Goal: Task Accomplishment & Management: Use online tool/utility

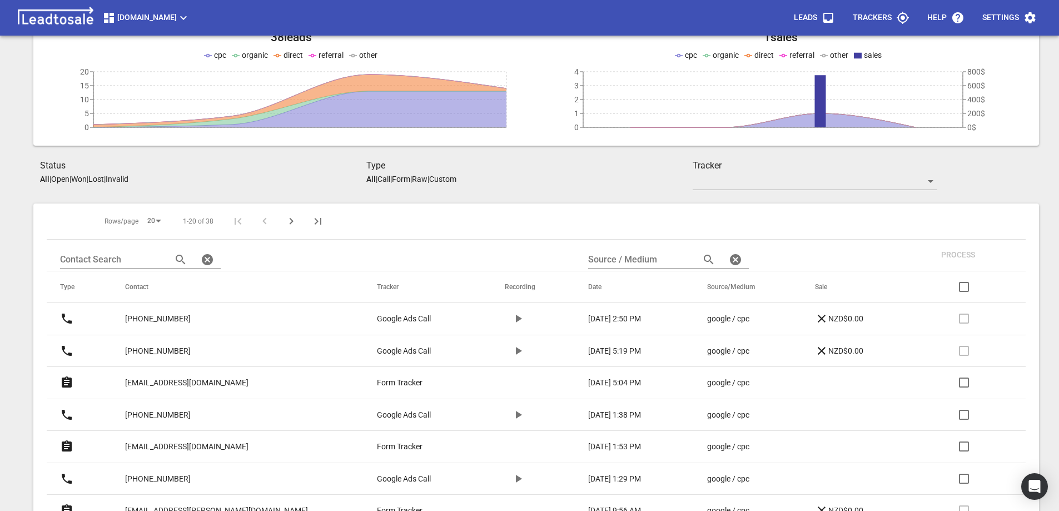
scroll to position [111, 0]
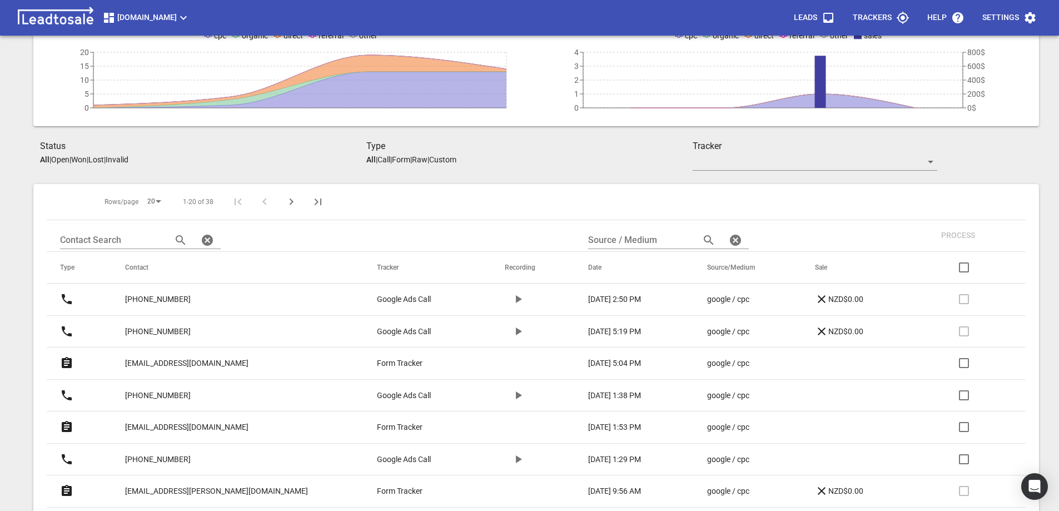
click at [185, 427] on p "sahilzahraa@gmail.com" at bounding box center [186, 428] width 123 height 12
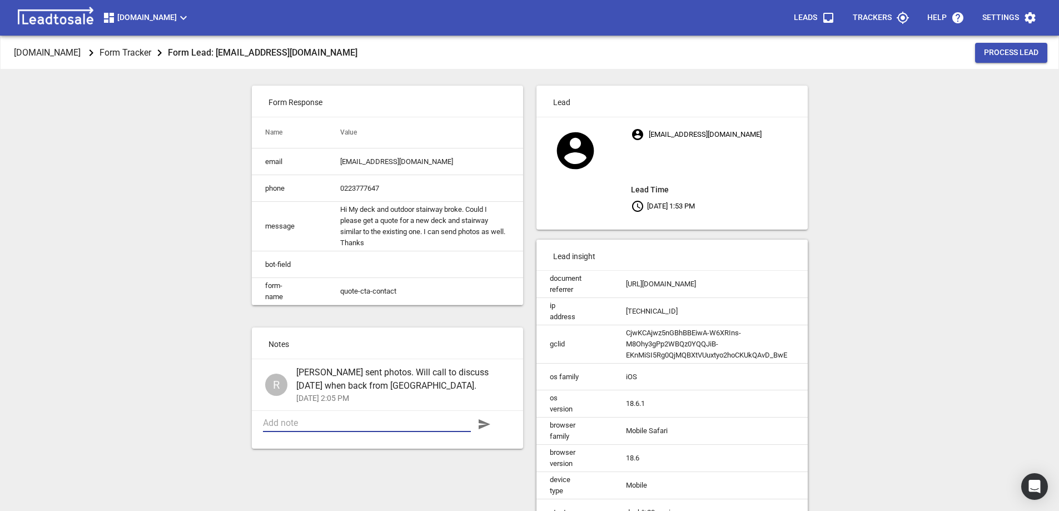
click at [336, 428] on textarea at bounding box center [367, 423] width 208 height 11
type textarea "Quote sent"
click at [483, 431] on icon "button" at bounding box center [484, 424] width 13 height 13
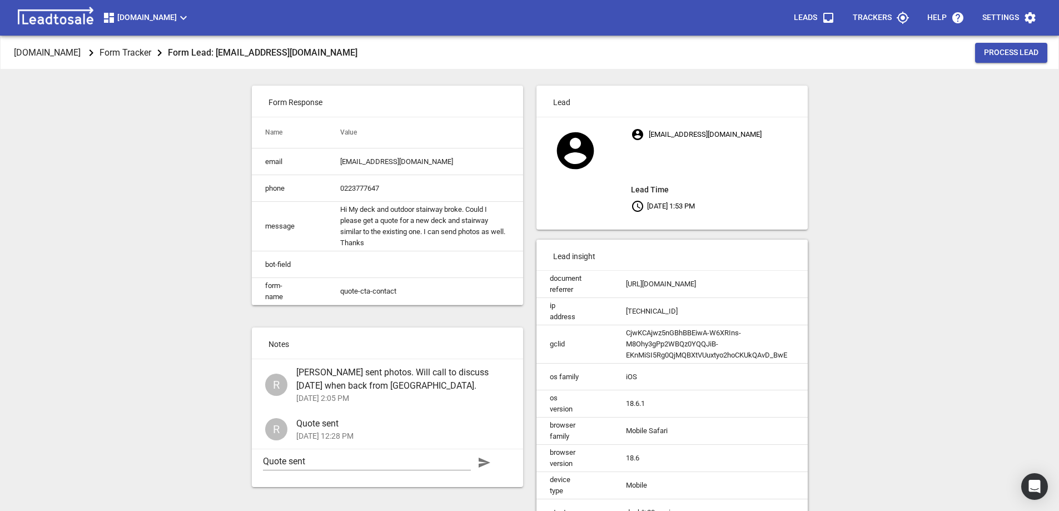
click at [184, 339] on div "Design2renovate.co.nz Form Tracker Form Lead: sahilzahraa@gmail.com Process Lea…" at bounding box center [529, 291] width 1050 height 511
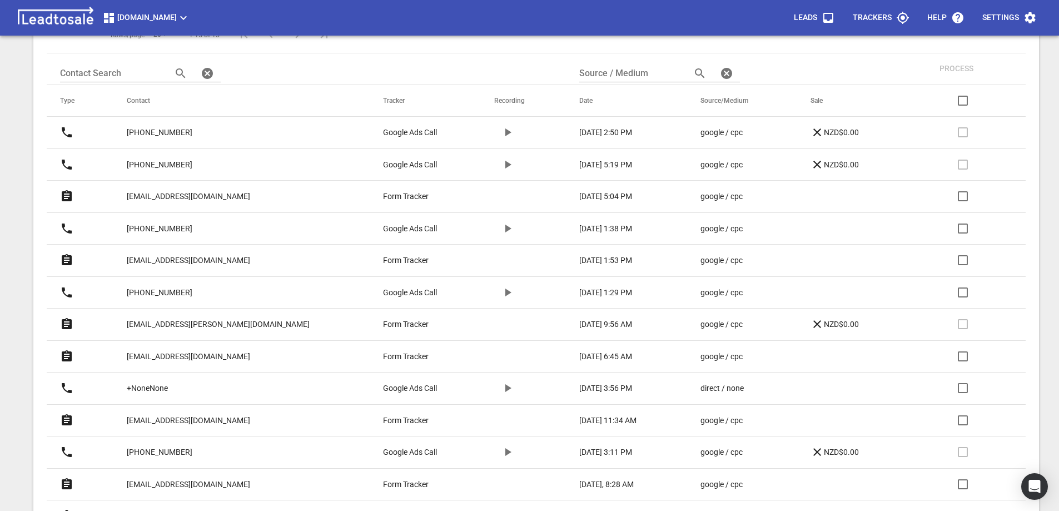
scroll to position [334, 0]
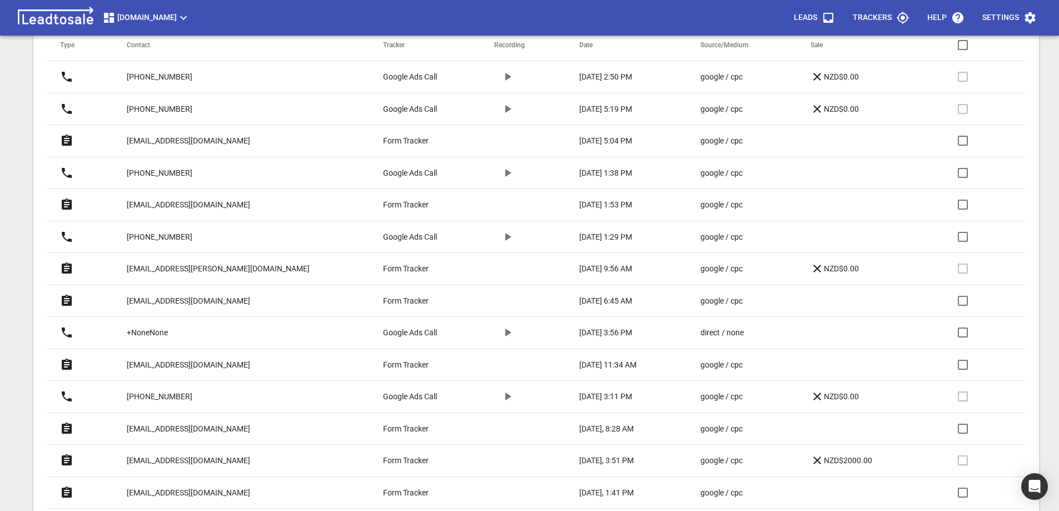
click at [186, 234] on p "[PHONE_NUMBER]" at bounding box center [160, 237] width 66 height 12
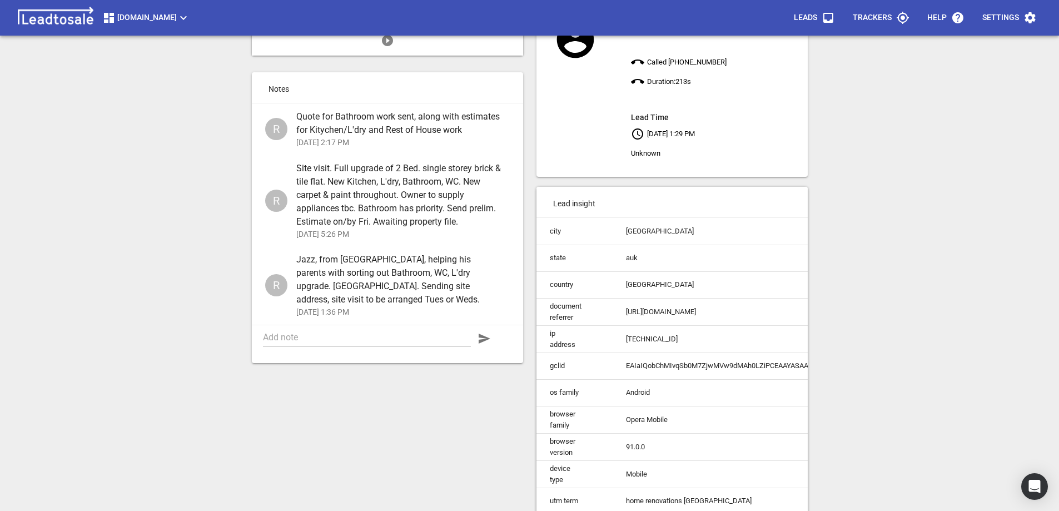
scroll to position [167, 0]
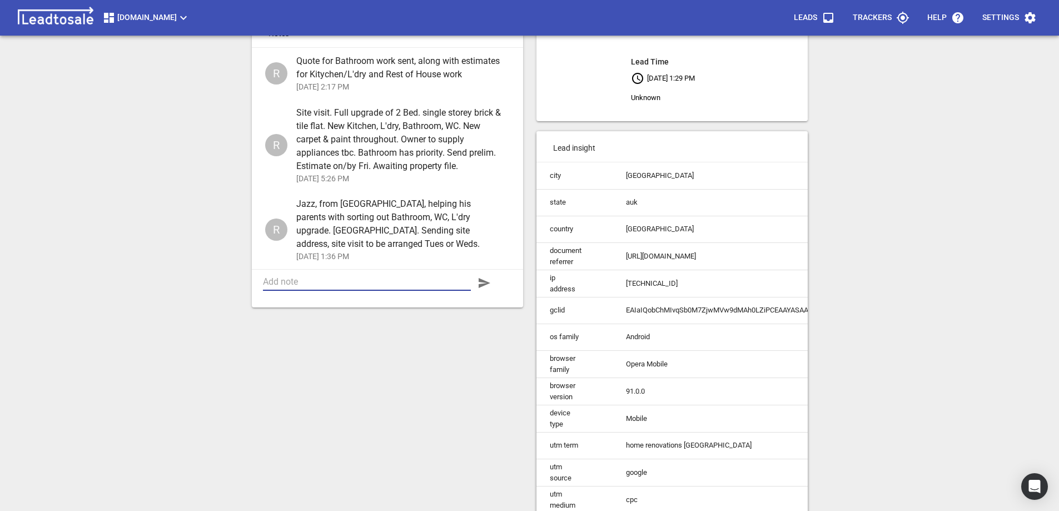
click at [313, 287] on textarea at bounding box center [367, 281] width 208 height 11
click at [424, 287] on textarea "Email from Johnson, can't afford to procveed" at bounding box center [367, 281] width 208 height 11
type textarea "Email from Johnson, can't afford to proceed"
click at [484, 288] on icon "button" at bounding box center [485, 283] width 12 height 10
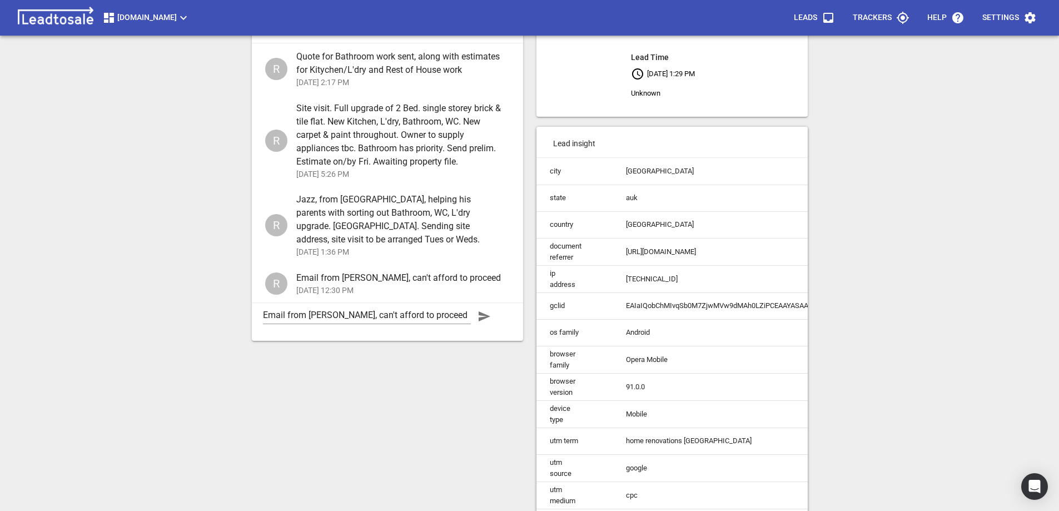
scroll to position [0, 0]
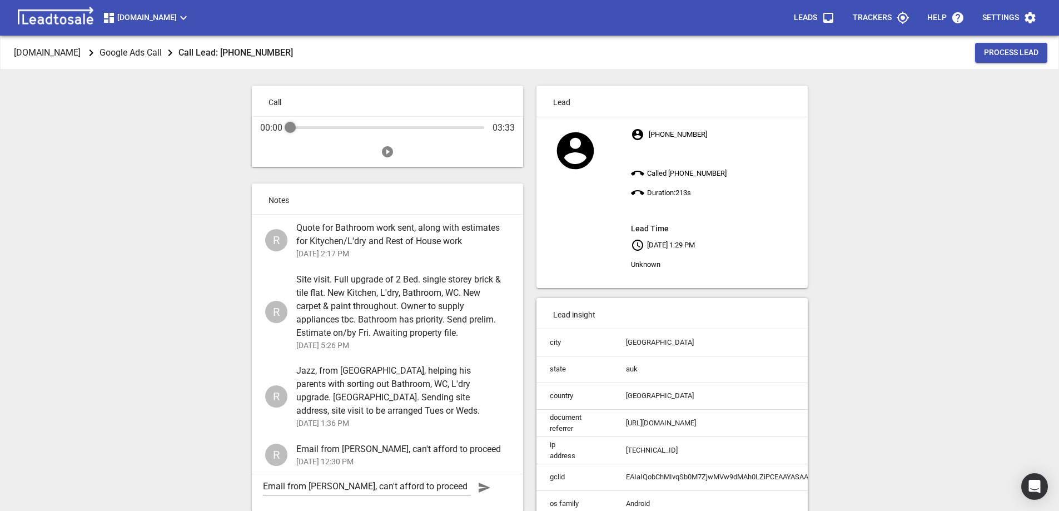
click at [1000, 52] on span "Process Lead" at bounding box center [1011, 52] width 54 height 11
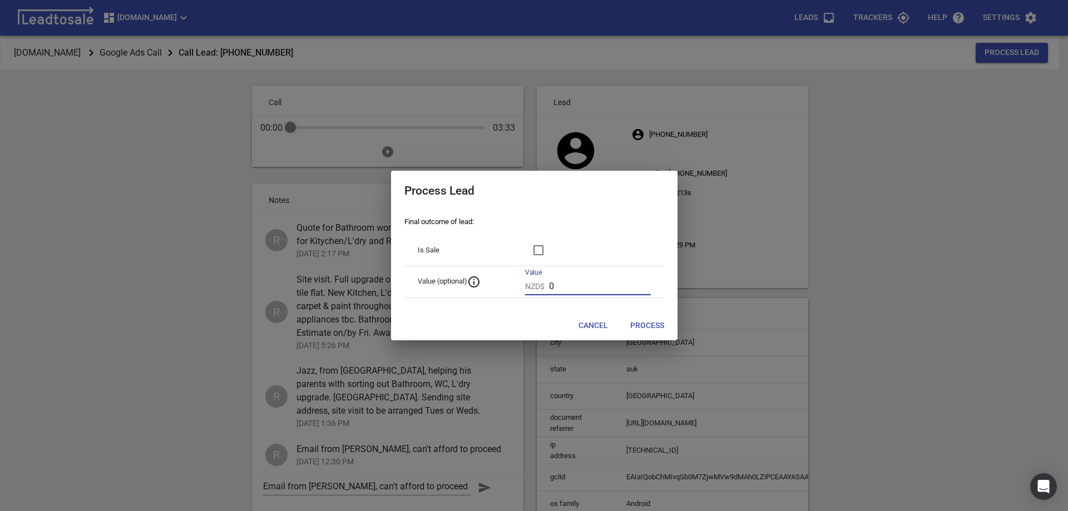
click at [565, 287] on input "0" at bounding box center [600, 286] width 102 height 18
drag, startPoint x: 564, startPoint y: 286, endPoint x: 551, endPoint y: 288, distance: 13.4
click at [551, 288] on div "NZD$ 0" at bounding box center [588, 286] width 126 height 18
click at [567, 290] on input "0" at bounding box center [600, 286] width 102 height 18
click at [559, 285] on input "027500" at bounding box center [600, 286] width 102 height 18
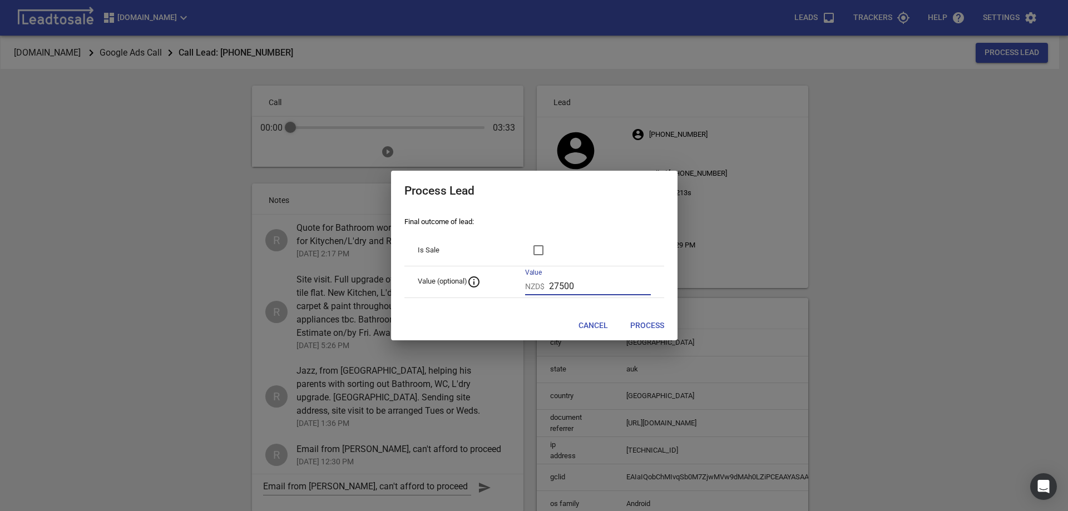
type input "27500"
click at [646, 324] on span "Process" at bounding box center [647, 325] width 34 height 11
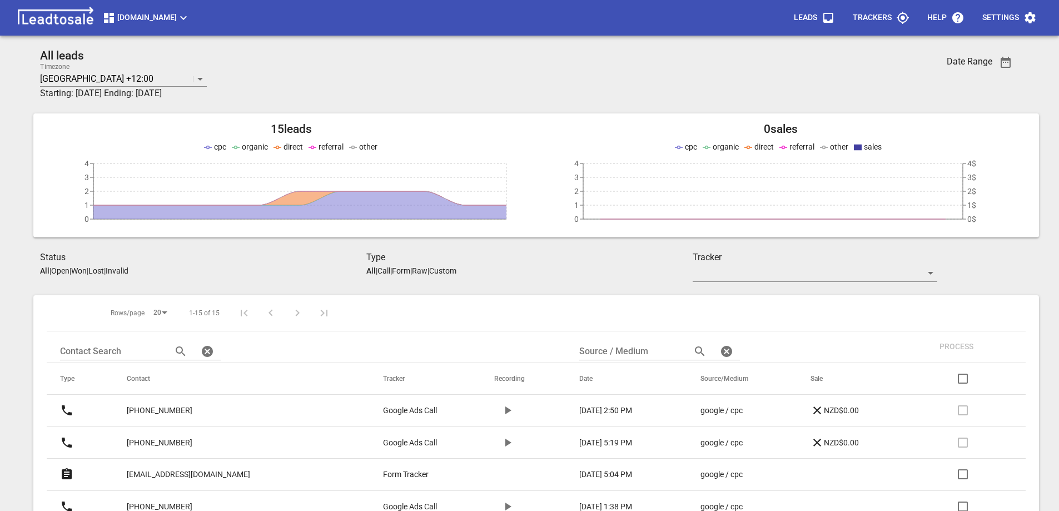
scroll to position [334, 0]
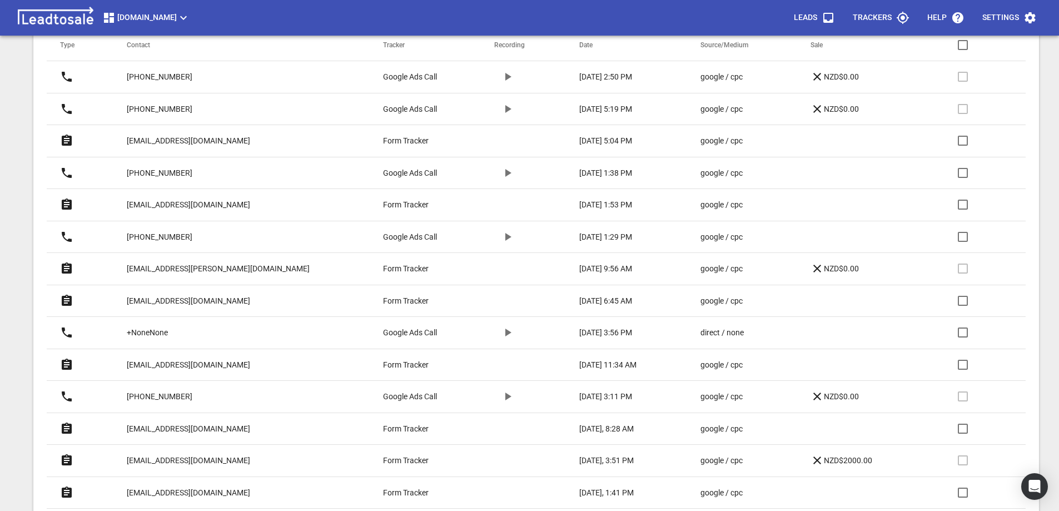
click at [963, 237] on input "checkbox" at bounding box center [963, 237] width 27 height 27
checkbox input "true"
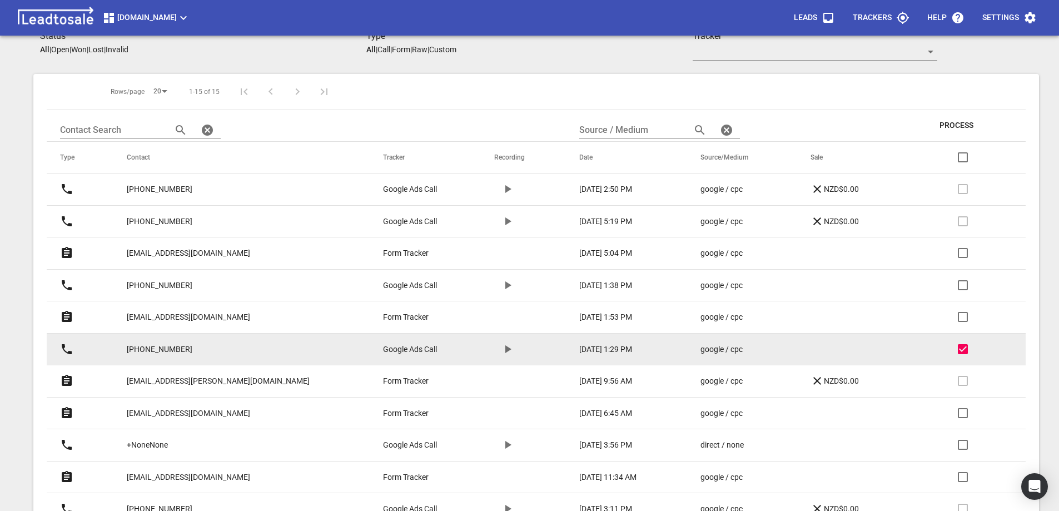
scroll to position [0, 0]
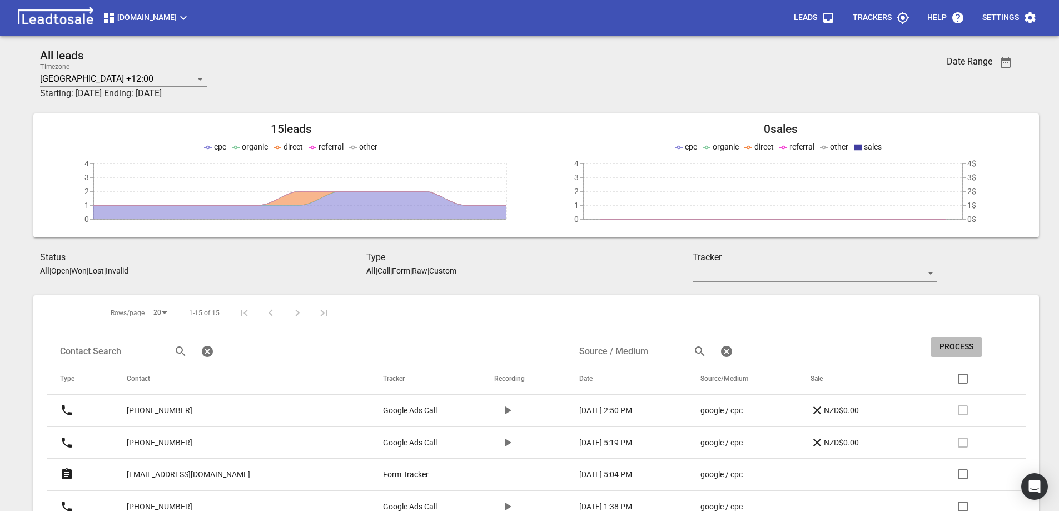
click at [944, 346] on span "Process" at bounding box center [957, 346] width 34 height 11
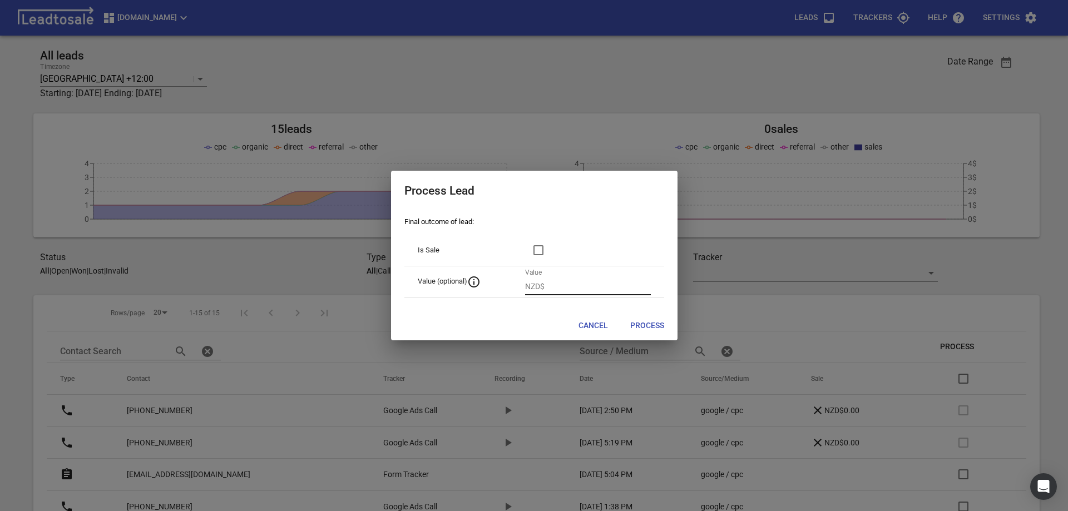
click at [570, 285] on input "number" at bounding box center [600, 286] width 102 height 18
type input "27500"
click at [642, 326] on span "Process" at bounding box center [647, 325] width 34 height 11
checkbox input "false"
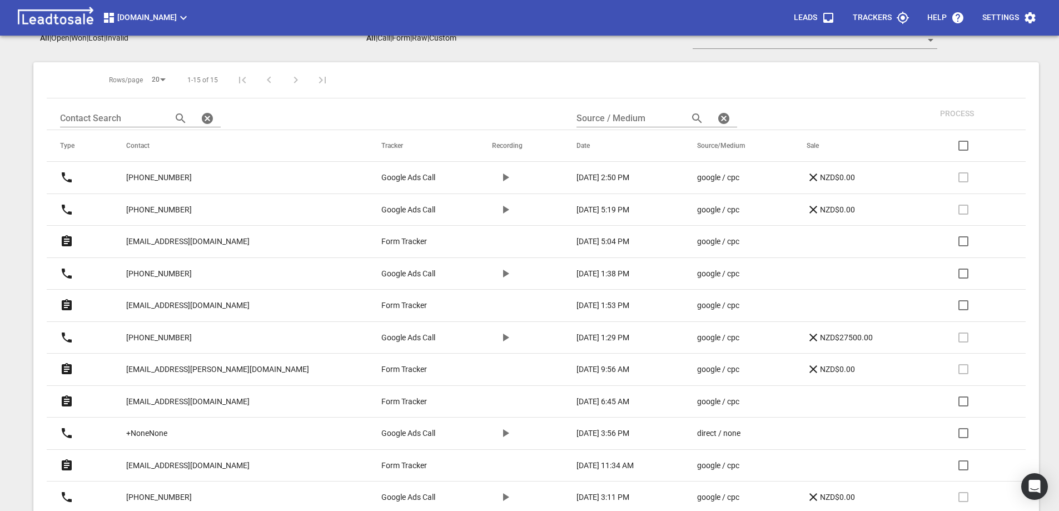
scroll to position [278, 0]
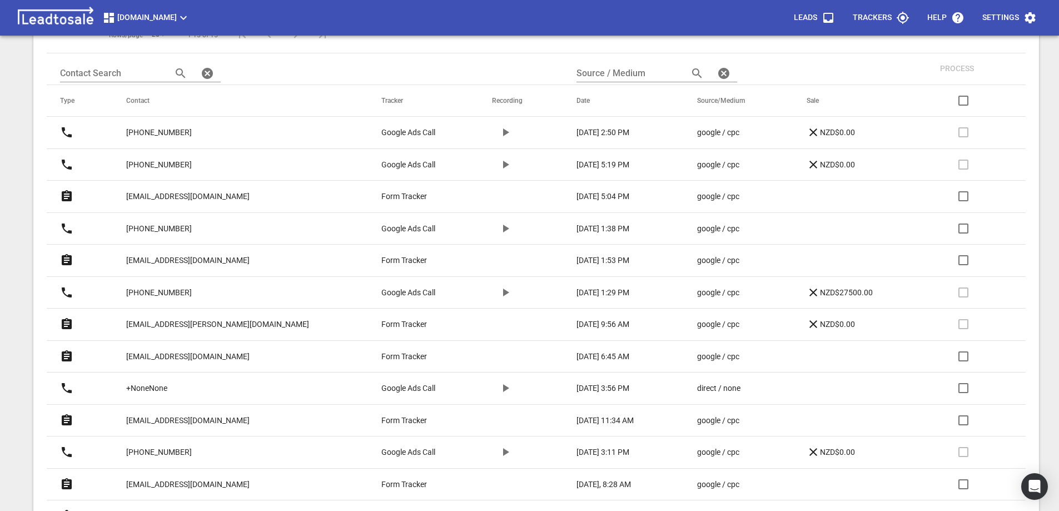
click at [199, 358] on p "[EMAIL_ADDRESS][DOMAIN_NAME]" at bounding box center [187, 357] width 123 height 12
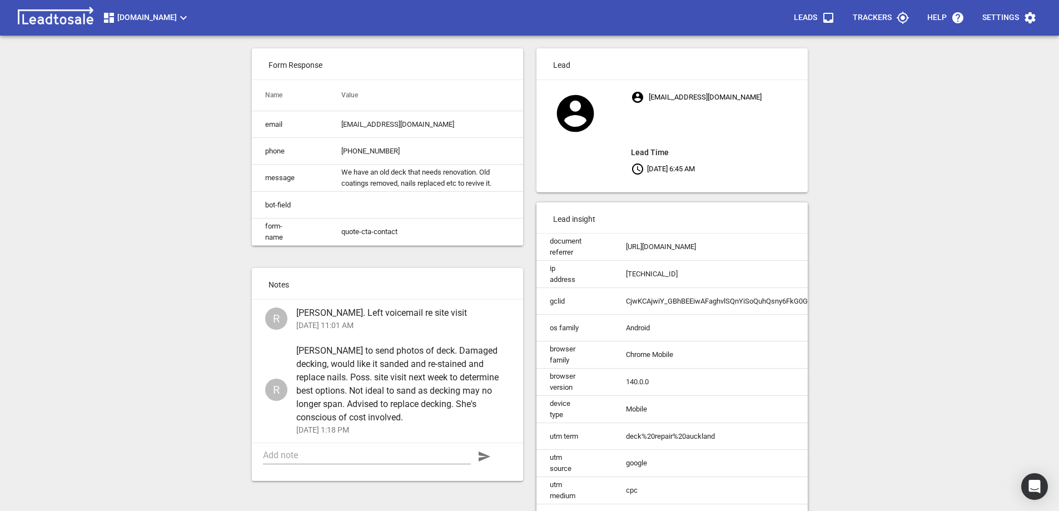
scroll to position [56, 0]
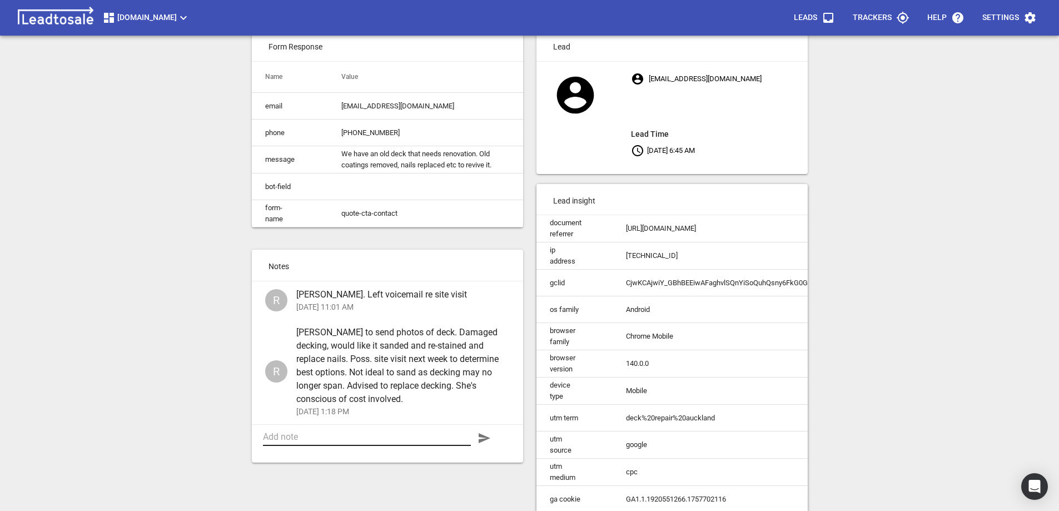
click at [320, 442] on textarea at bounding box center [367, 437] width 208 height 11
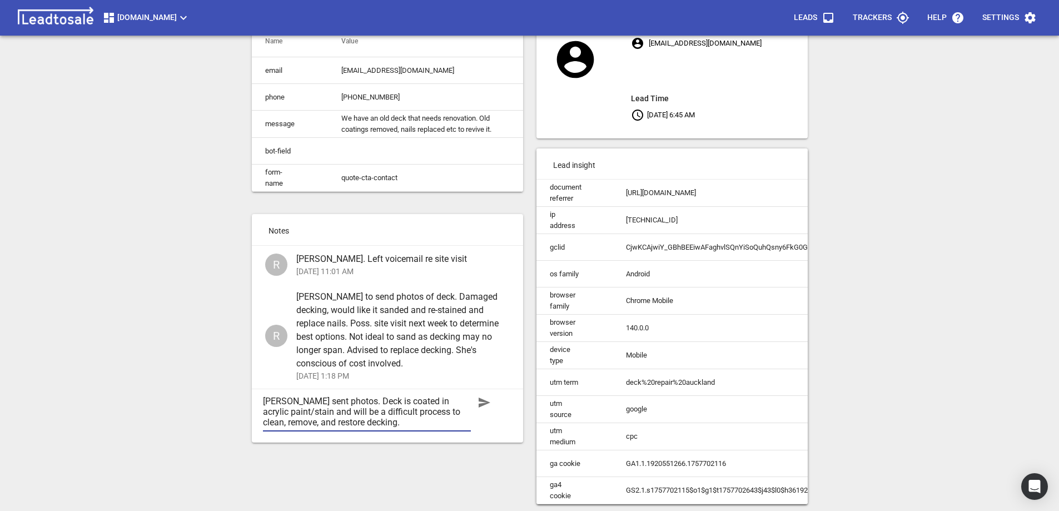
scroll to position [100, 0]
click at [412, 424] on textarea "Lisa sent photos. Deck is coated in acrylic paint/stain and will be a difficult…" at bounding box center [367, 412] width 208 height 32
type textarea "Lisa sent photos. Deck is coated in acrylic paint/stain and will be a difficult…"
click at [485, 401] on icon "button" at bounding box center [485, 403] width 12 height 10
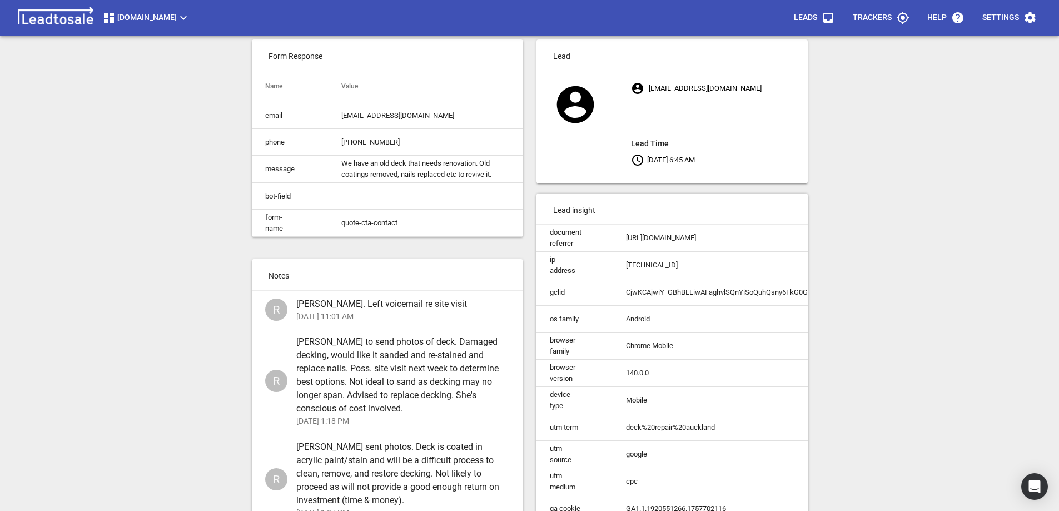
scroll to position [0, 0]
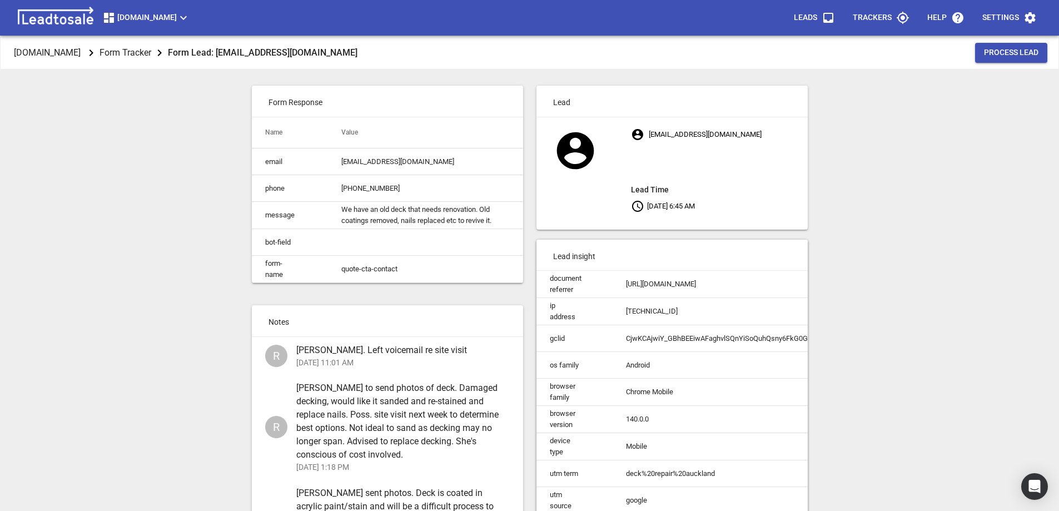
click at [1005, 50] on span "Process Lead" at bounding box center [1011, 52] width 54 height 11
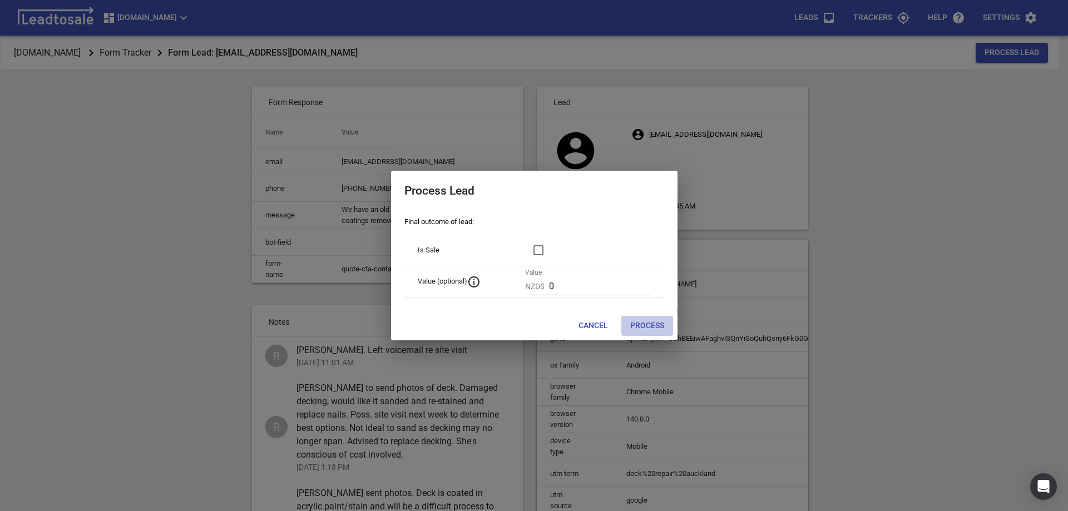
click at [640, 325] on span "Process" at bounding box center [647, 325] width 34 height 11
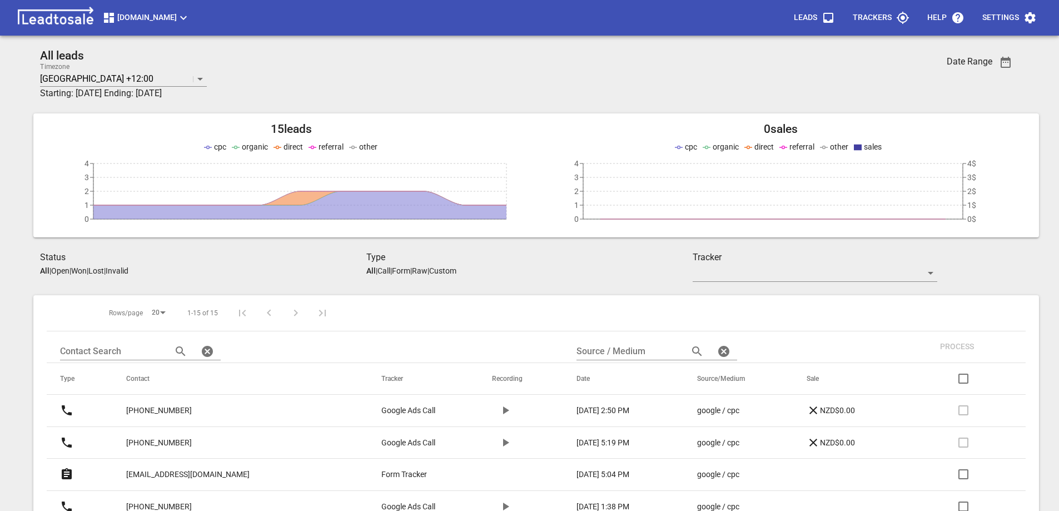
scroll to position [278, 0]
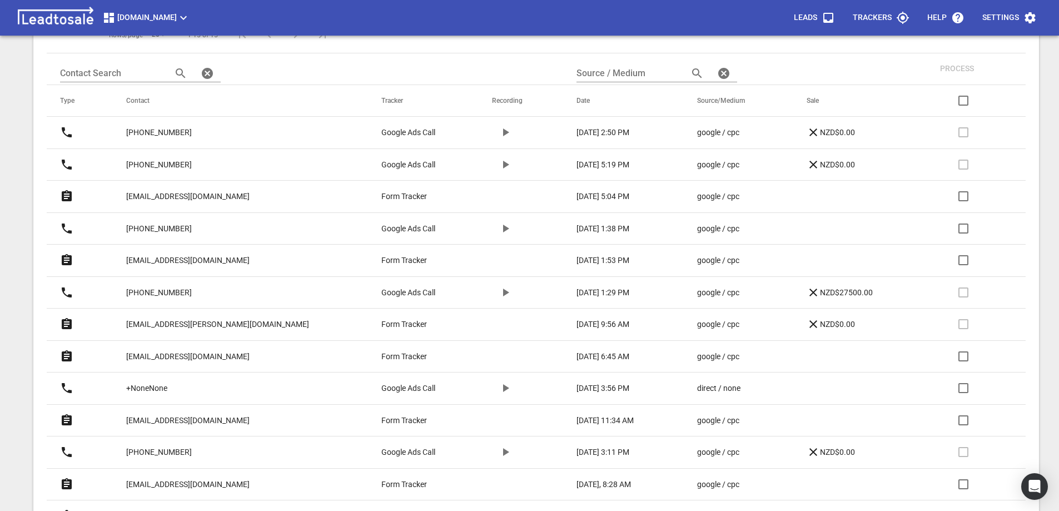
click at [963, 355] on input "checkbox" at bounding box center [963, 356] width 27 height 27
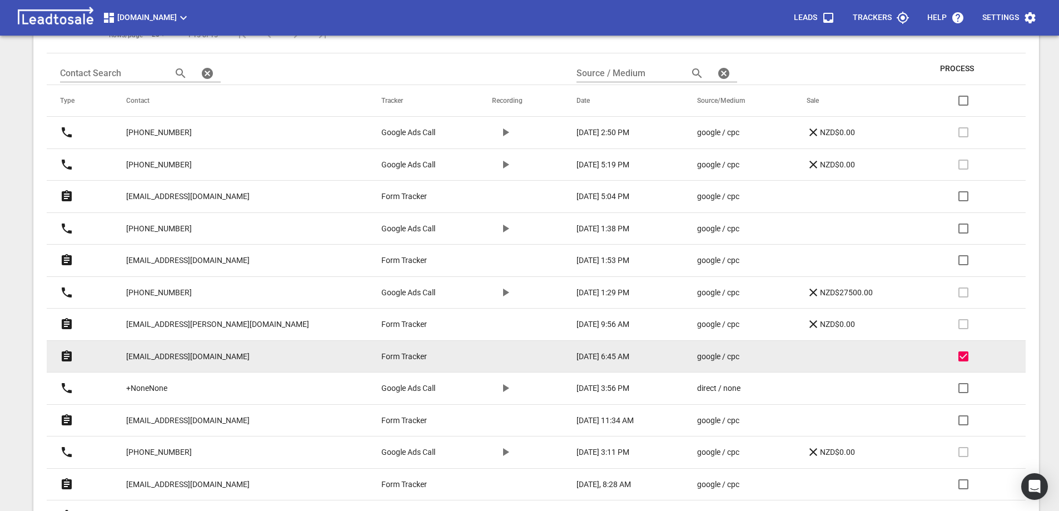
click at [953, 68] on span "Process" at bounding box center [957, 68] width 34 height 11
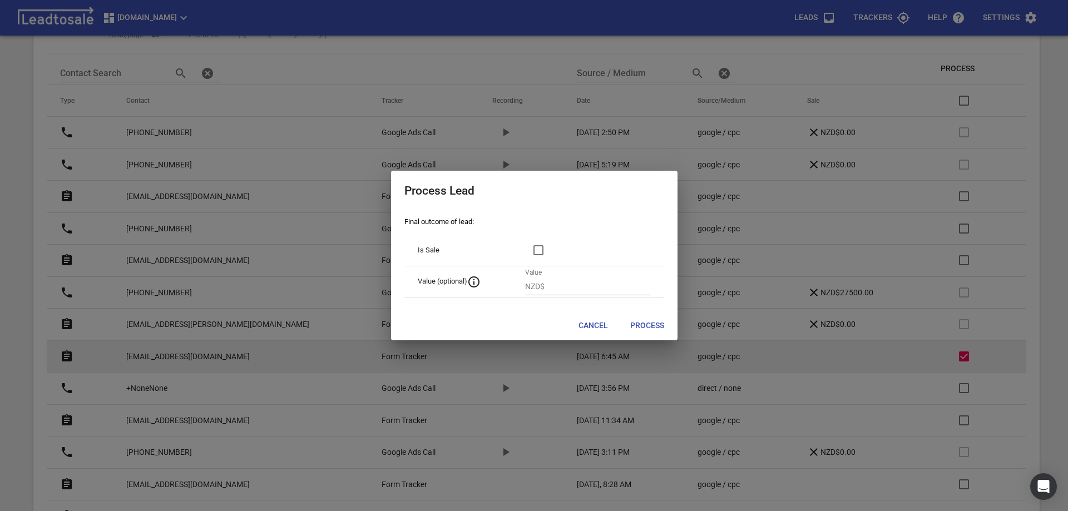
click at [640, 328] on span "Process" at bounding box center [647, 325] width 34 height 11
checkbox input "false"
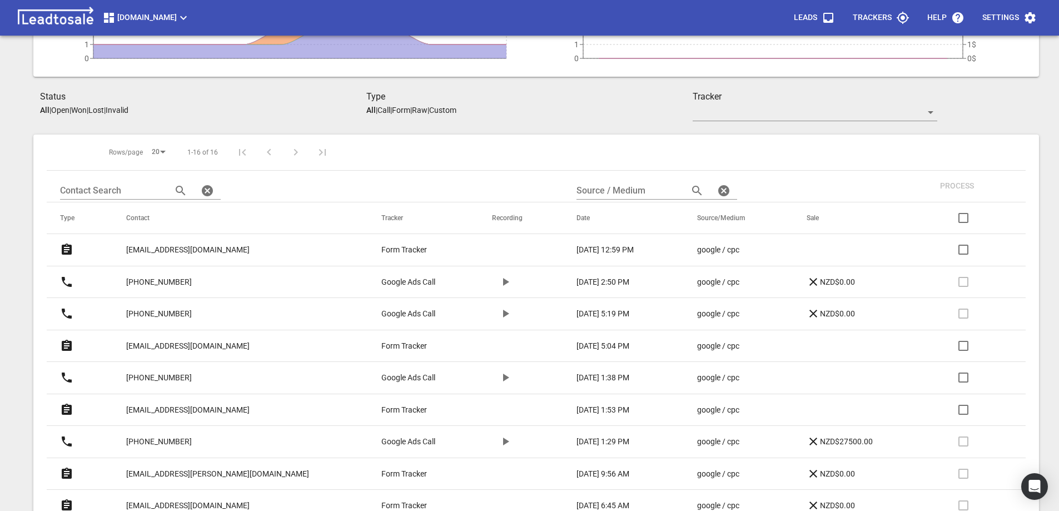
scroll to position [0, 0]
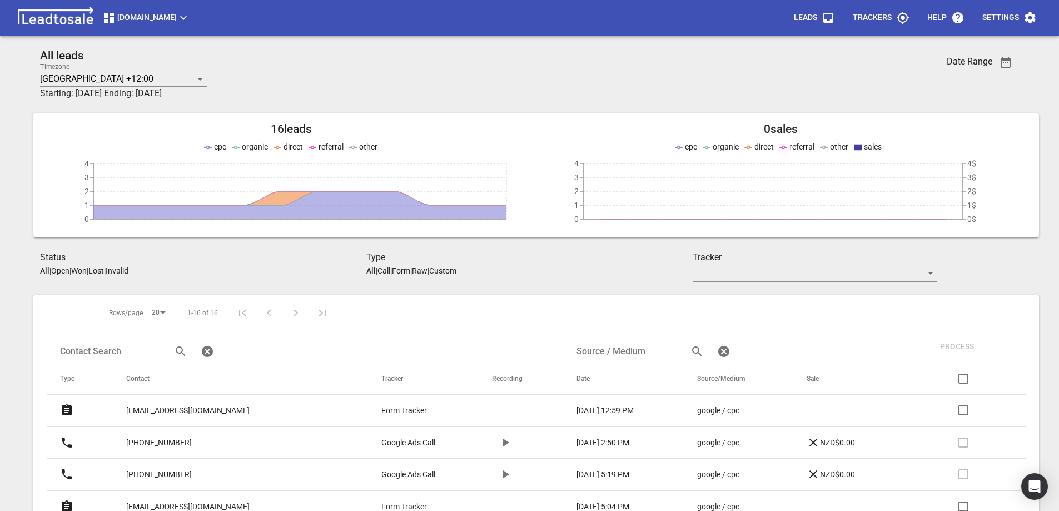
click at [65, 271] on p "Open" at bounding box center [60, 270] width 18 height 9
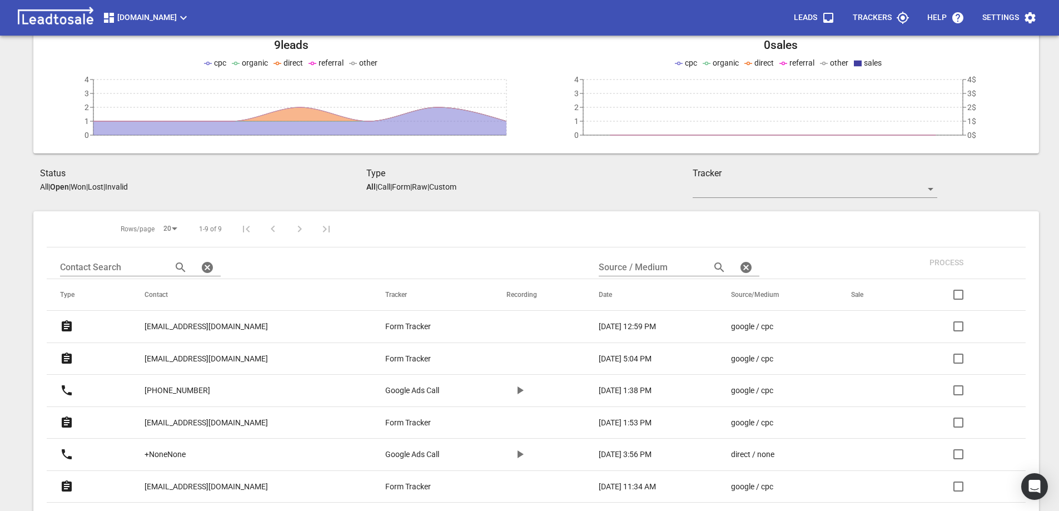
scroll to position [111, 0]
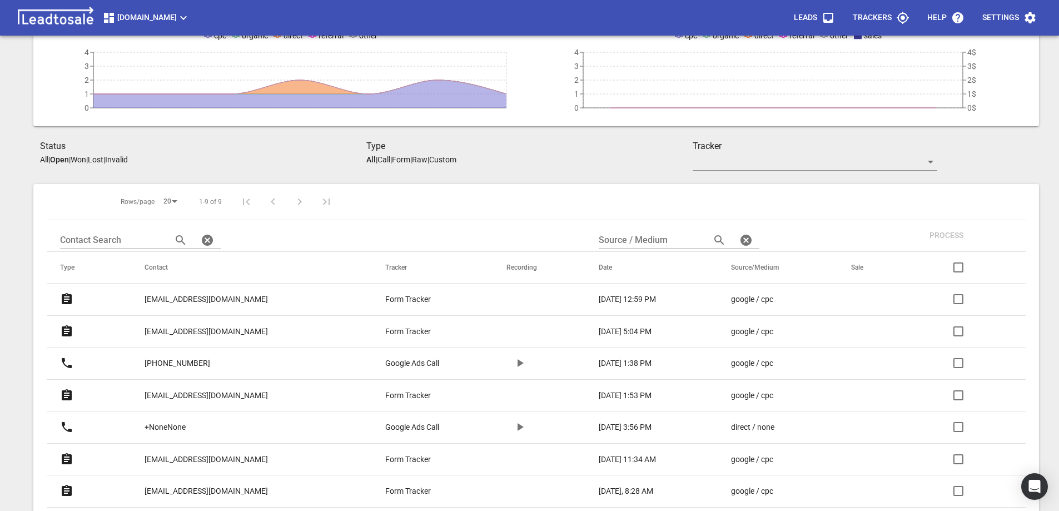
click at [166, 298] on p "[EMAIL_ADDRESS][DOMAIN_NAME]" at bounding box center [206, 300] width 123 height 12
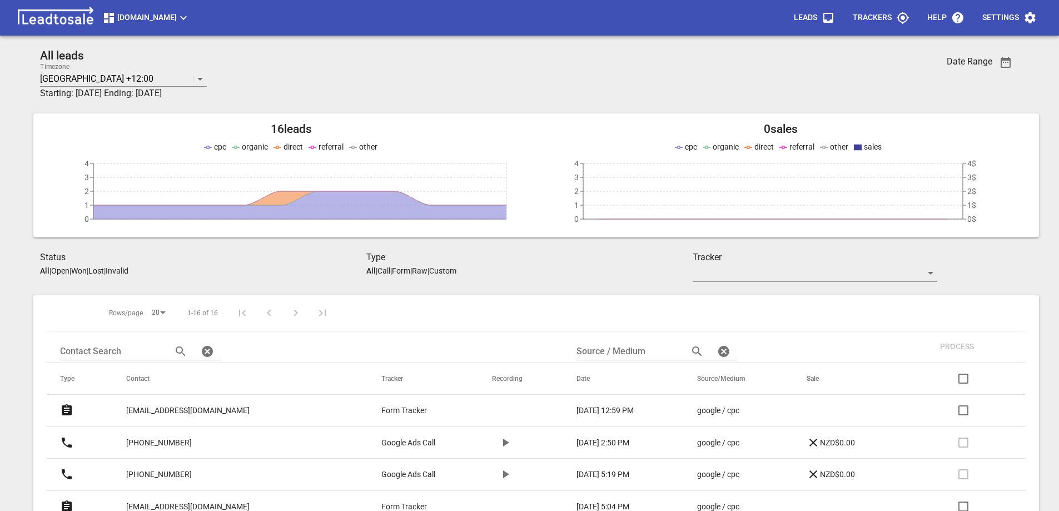
scroll to position [111, 0]
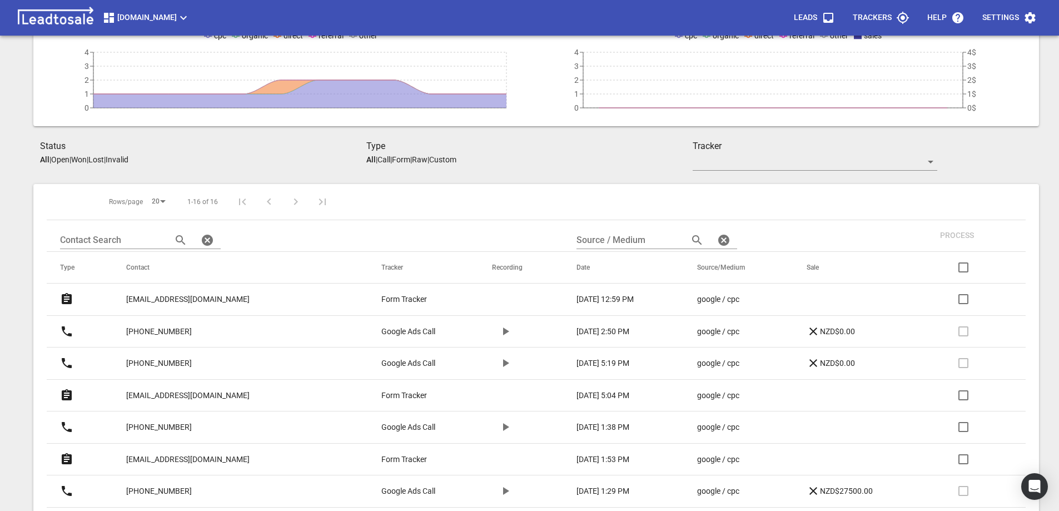
click at [187, 299] on p "[EMAIL_ADDRESS][DOMAIN_NAME]" at bounding box center [187, 300] width 123 height 12
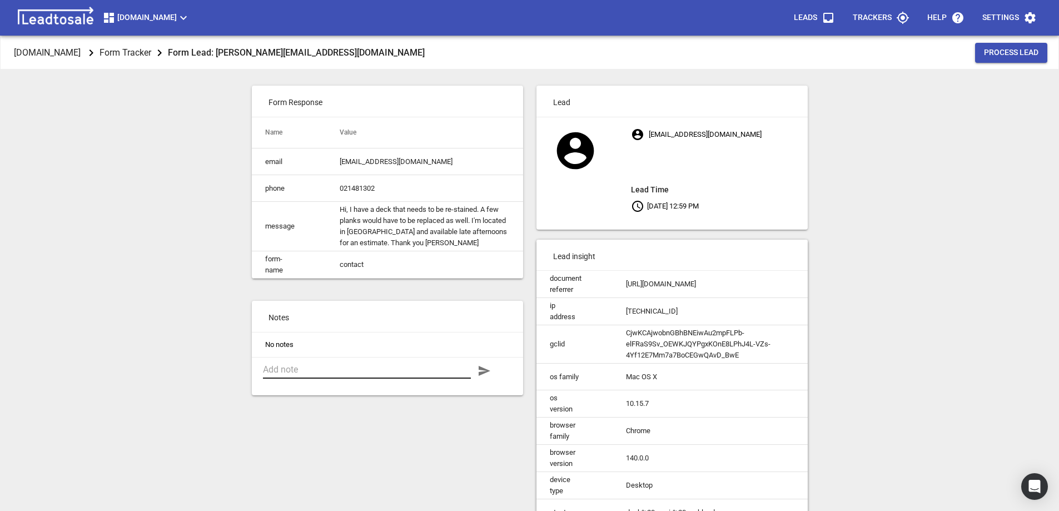
click at [328, 373] on textarea at bounding box center [367, 369] width 208 height 11
type textarea "Whangaparaoa. Too far away to be competitive"
click at [488, 376] on icon "button" at bounding box center [485, 371] width 12 height 10
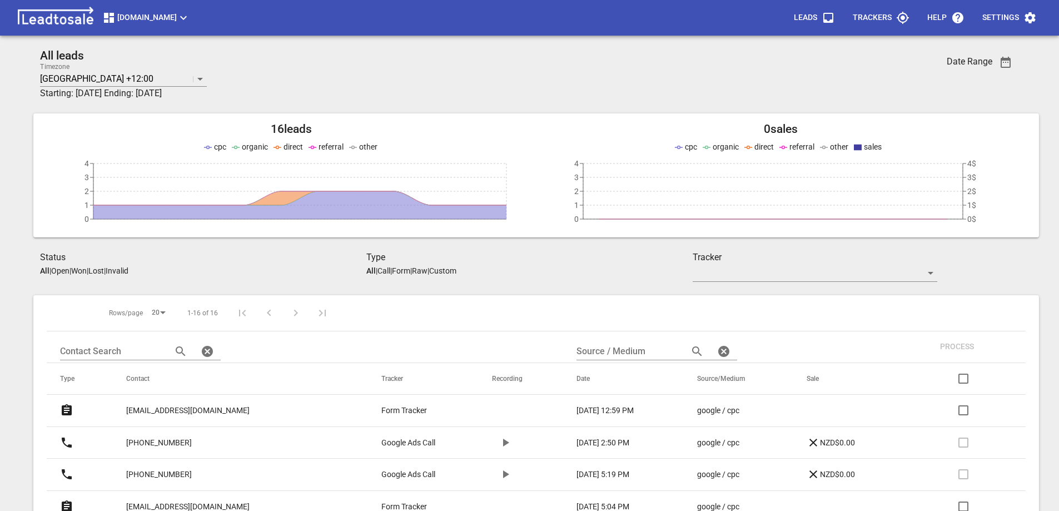
scroll to position [111, 0]
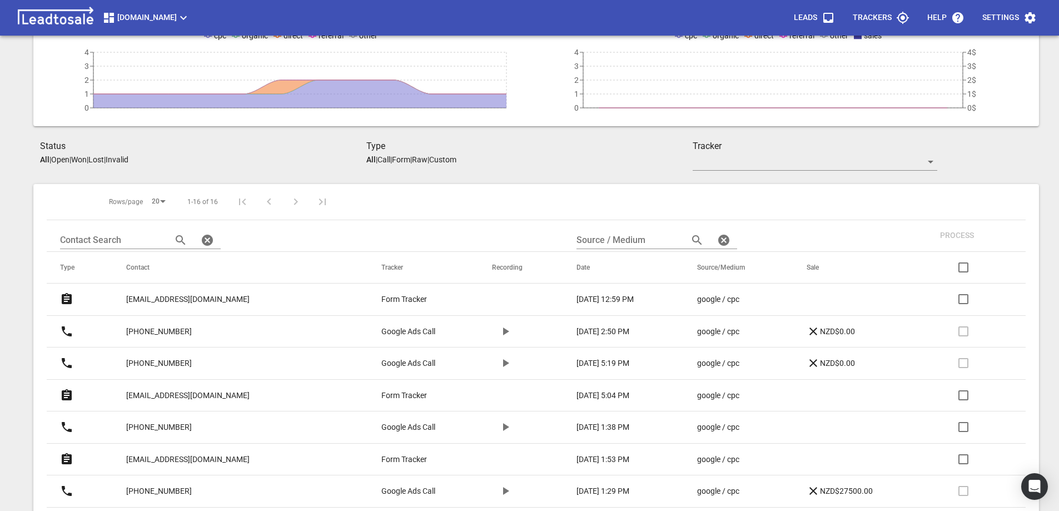
click at [961, 299] on input "checkbox" at bounding box center [963, 299] width 27 height 27
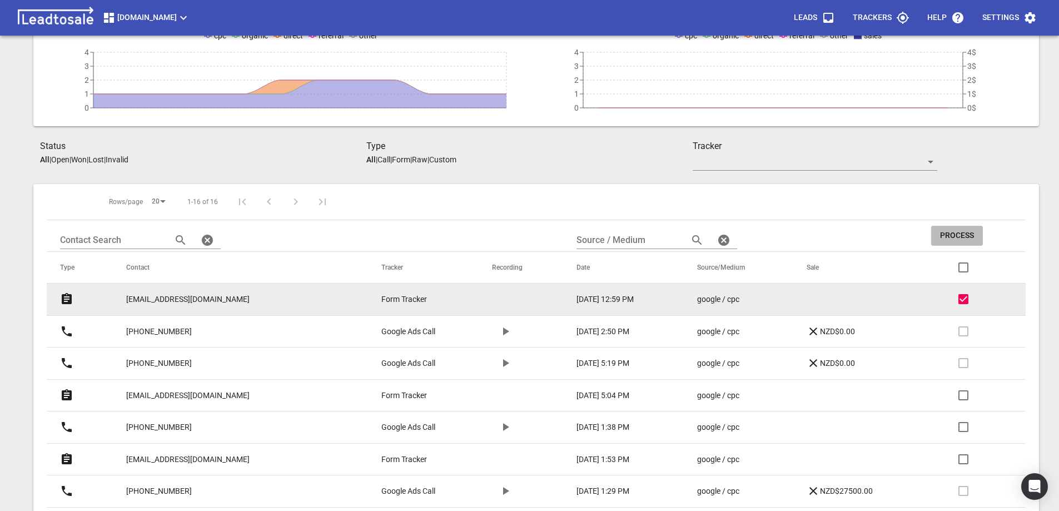
click at [959, 235] on span "Process" at bounding box center [957, 235] width 34 height 11
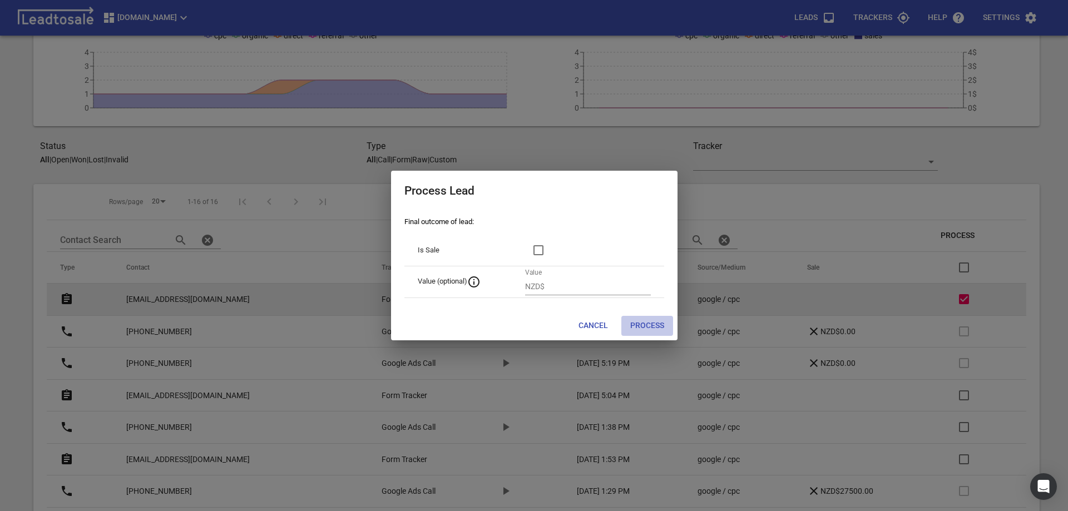
click at [644, 327] on span "Process" at bounding box center [647, 325] width 34 height 11
checkbox input "false"
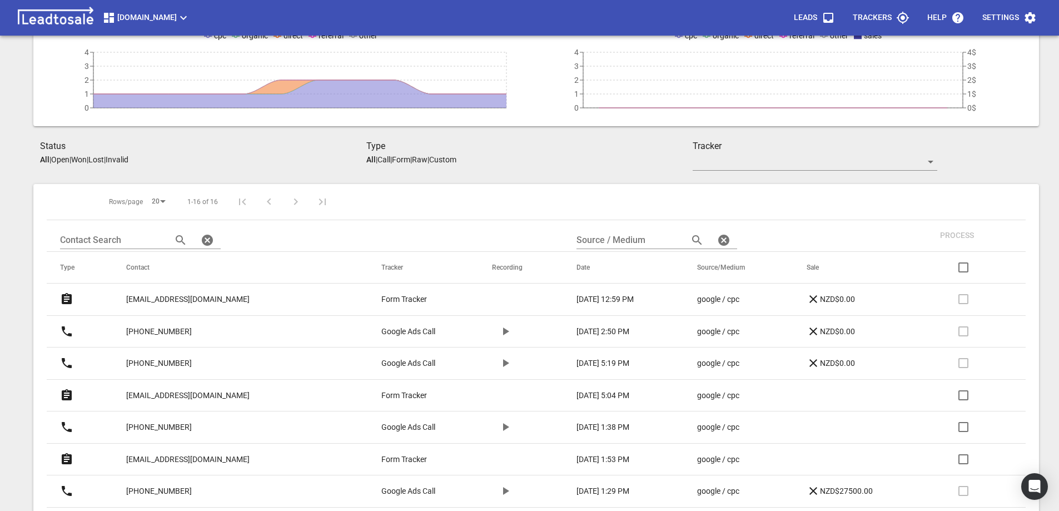
scroll to position [0, 0]
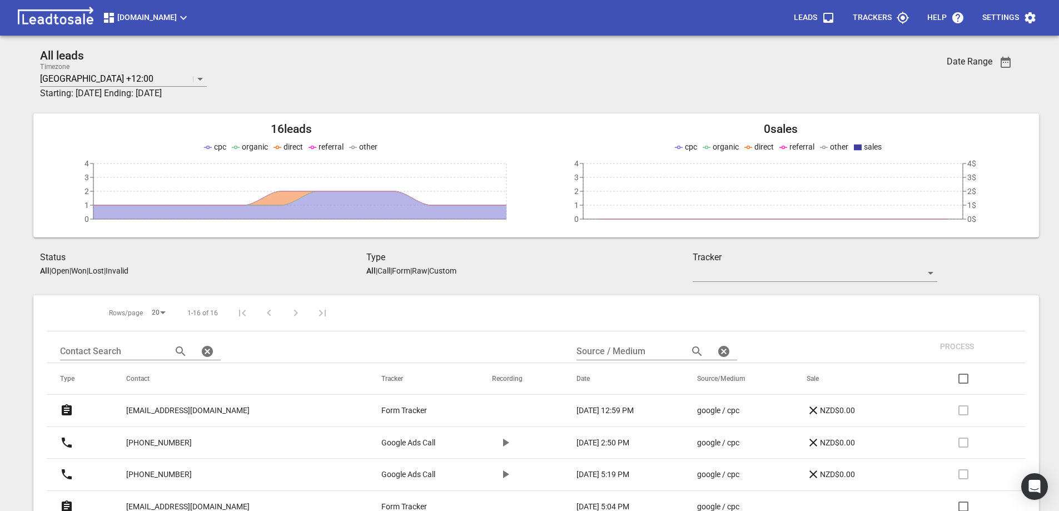
click at [66, 271] on p "Open" at bounding box center [60, 270] width 18 height 9
